Goal: Use online tool/utility: Use online tool/utility

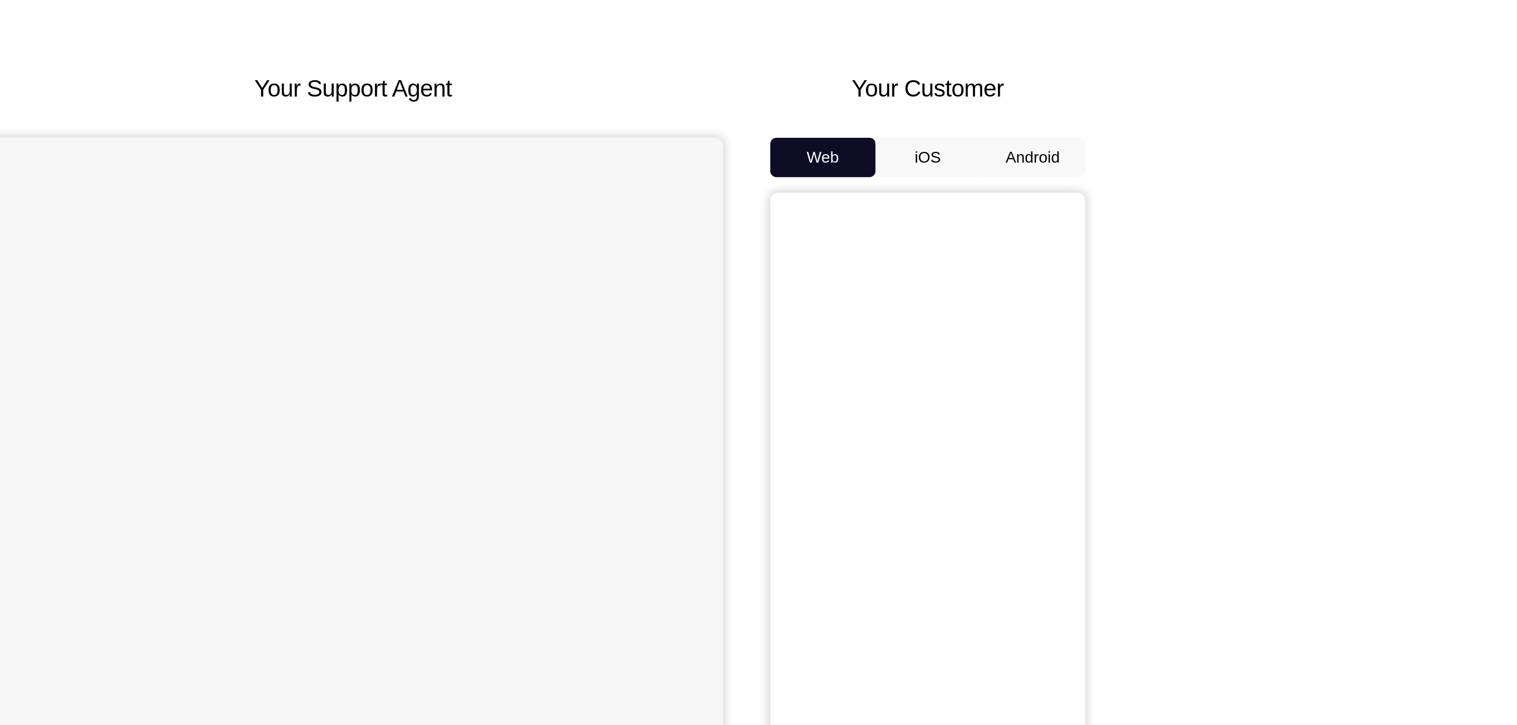
click at [1060, 160] on button "Android" at bounding box center [1045, 158] width 60 height 23
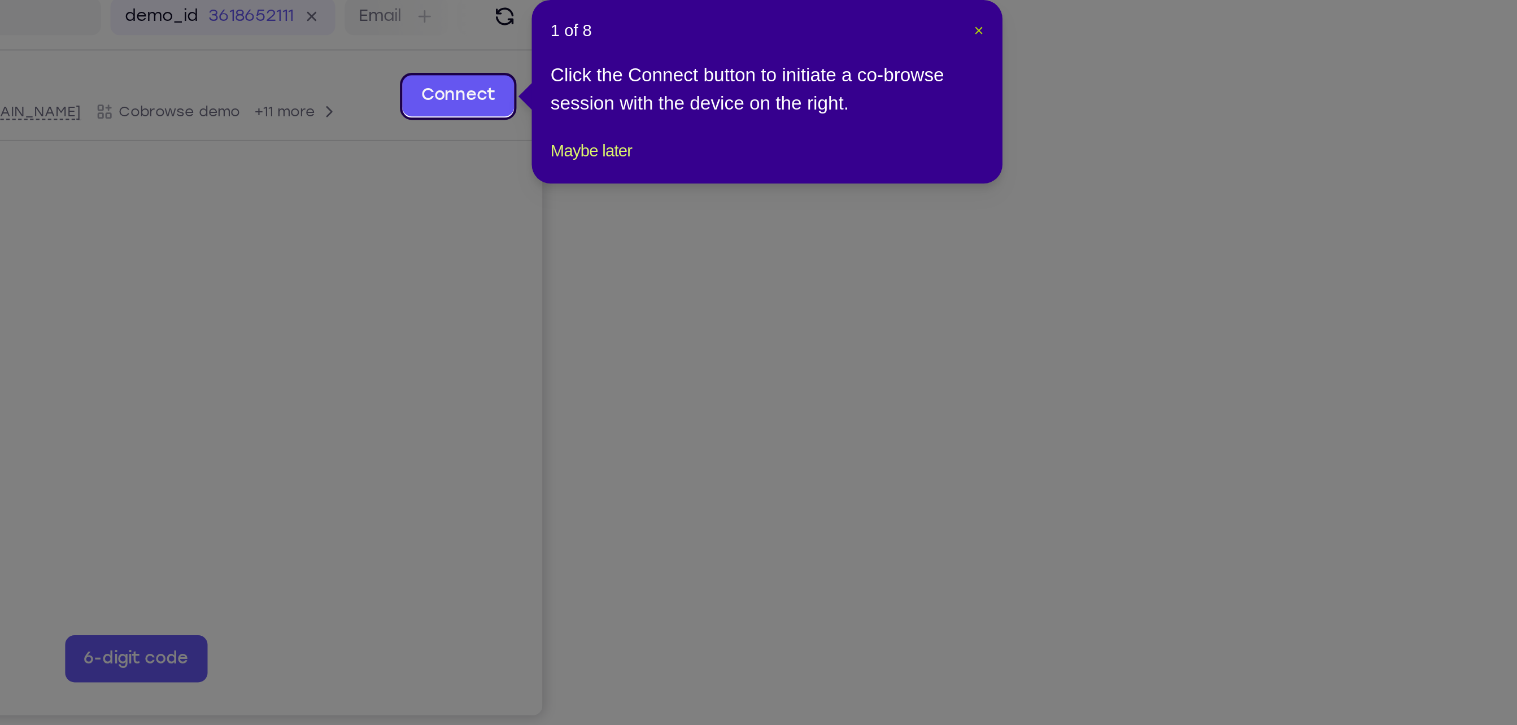
click at [1076, 195] on span "×" at bounding box center [1076, 196] width 5 height 9
